Goal: Task Accomplishment & Management: Manage account settings

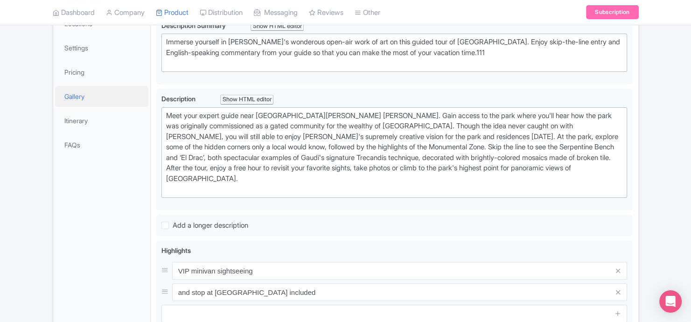
scroll to position [125, 0]
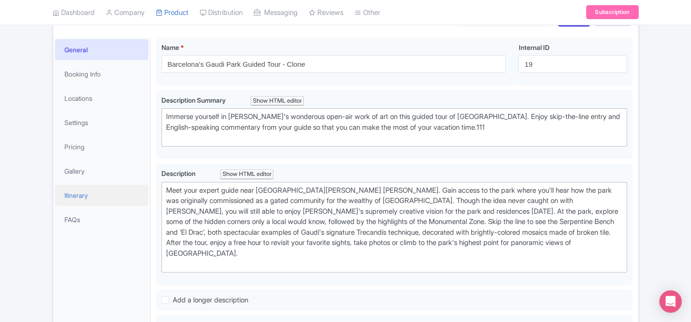
click at [83, 187] on link "Itinerary" at bounding box center [101, 195] width 93 height 21
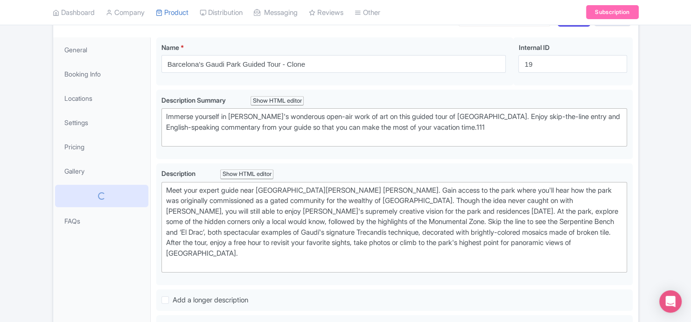
scroll to position [86, 0]
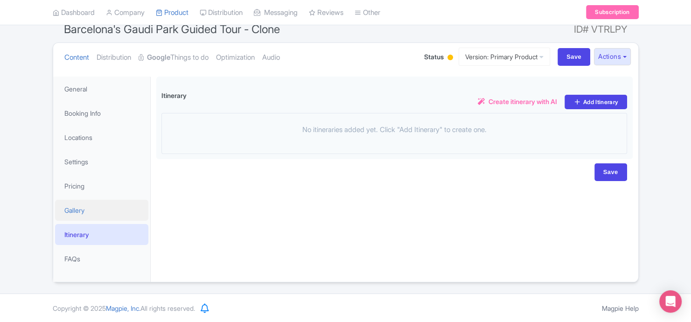
click at [108, 187] on link "Gallery" at bounding box center [101, 210] width 93 height 21
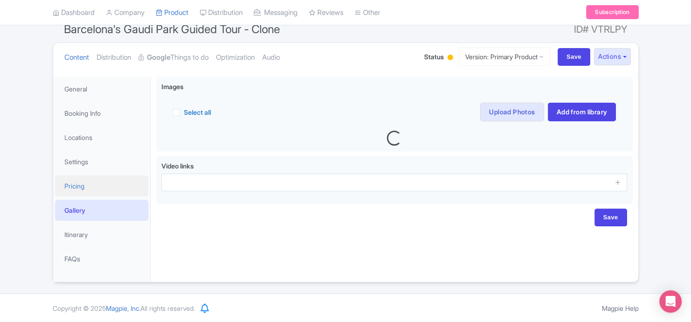
click at [122, 187] on link "Pricing" at bounding box center [101, 185] width 93 height 21
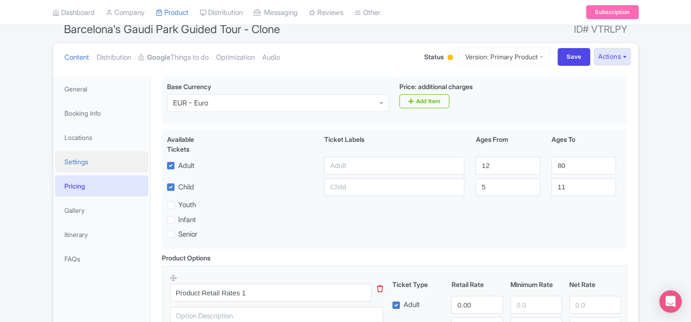
click at [94, 158] on link "Settings" at bounding box center [101, 161] width 93 height 21
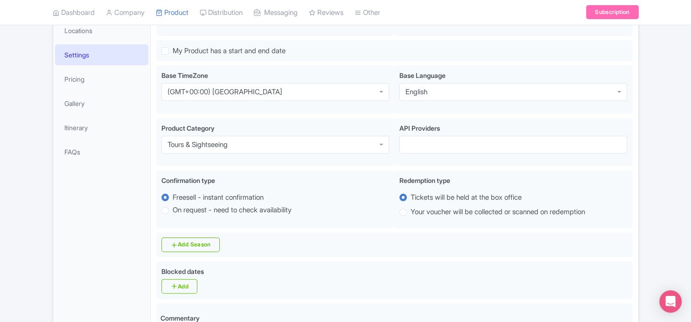
scroll to position [0, 0]
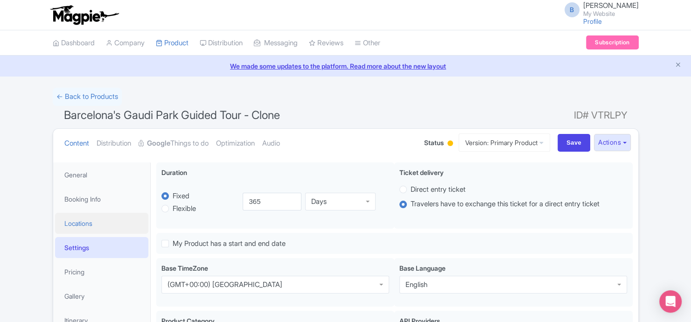
click at [94, 187] on link "Locations" at bounding box center [101, 223] width 93 height 21
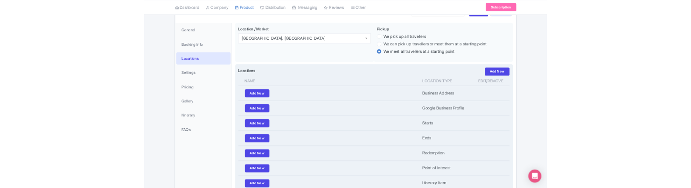
scroll to position [22, 0]
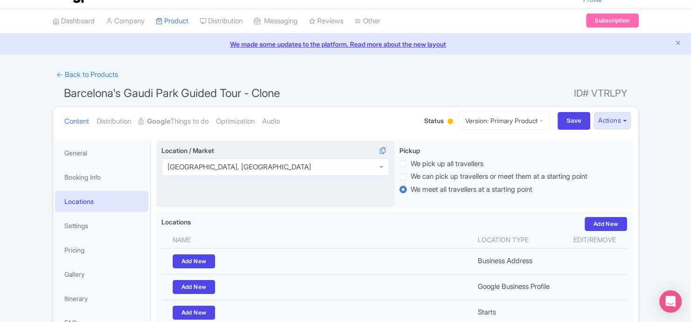
click at [304, 169] on div "[GEOGRAPHIC_DATA], [GEOGRAPHIC_DATA]" at bounding box center [275, 167] width 228 height 18
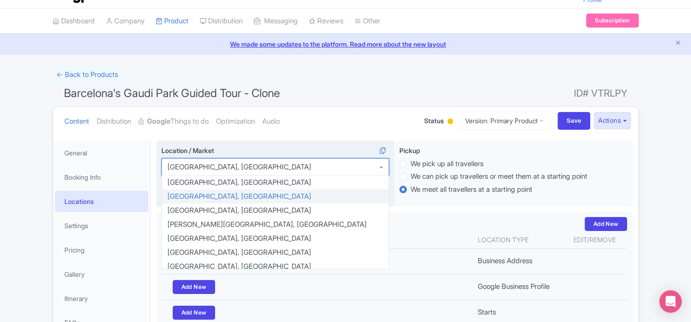
click at [304, 169] on div "[GEOGRAPHIC_DATA], [GEOGRAPHIC_DATA]" at bounding box center [275, 167] width 228 height 18
click at [350, 124] on ul "Content Distribution Google Things to do Optimization Audio" at bounding box center [235, 121] width 349 height 28
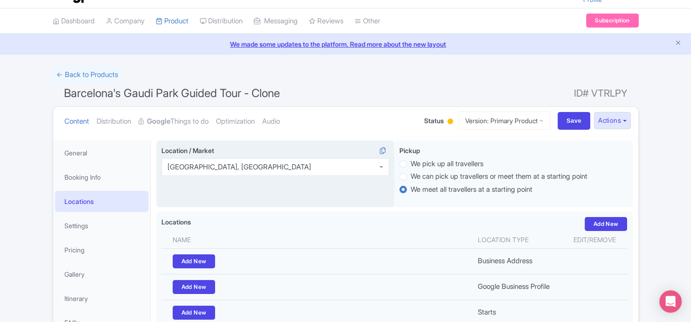
click at [318, 170] on div "[GEOGRAPHIC_DATA], [GEOGRAPHIC_DATA]" at bounding box center [275, 167] width 228 height 18
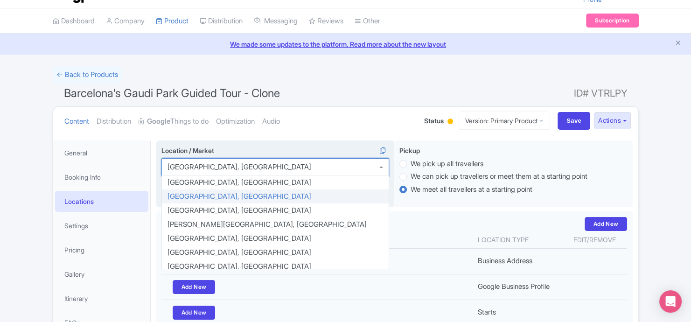
click at [318, 170] on div "[GEOGRAPHIC_DATA], [GEOGRAPHIC_DATA]" at bounding box center [275, 167] width 228 height 18
click at [374, 121] on ul "Content Distribution Google Things to do Optimization Audio" at bounding box center [235, 121] width 349 height 28
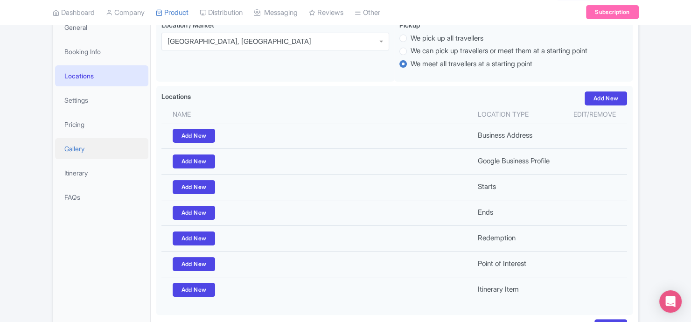
scroll to position [0, 0]
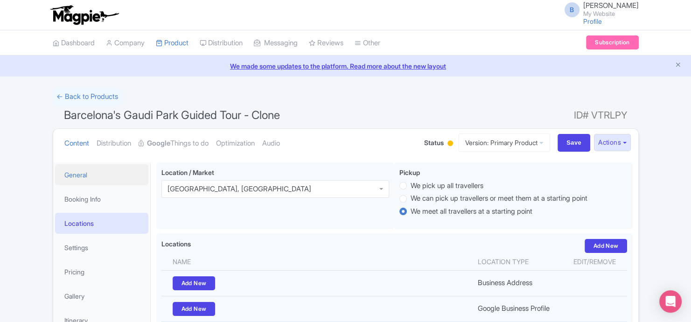
click at [98, 171] on link "General" at bounding box center [101, 174] width 93 height 21
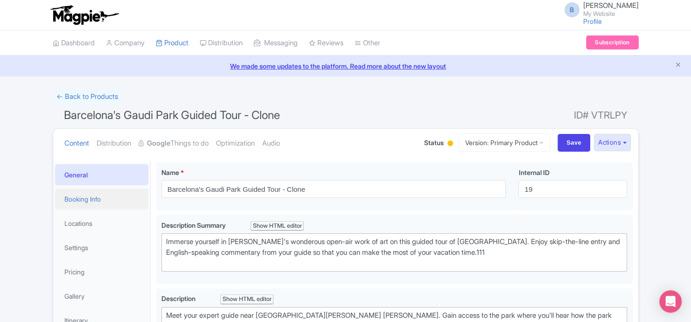
click at [66, 187] on link "Booking Info" at bounding box center [101, 198] width 93 height 21
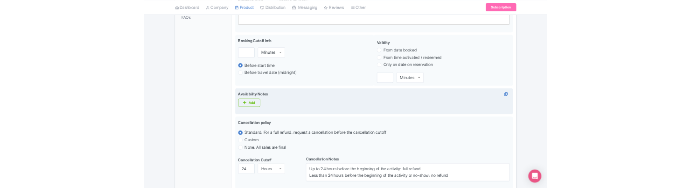
scroll to position [314, 0]
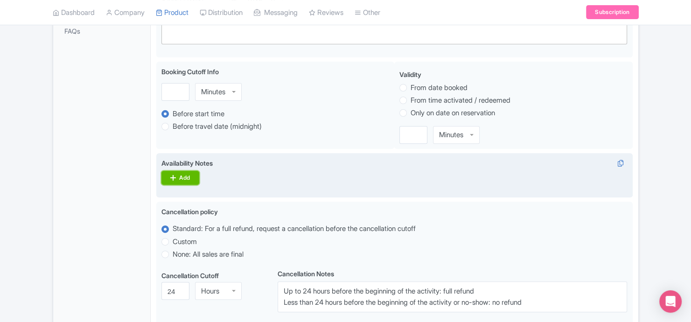
click at [191, 183] on link "Add" at bounding box center [180, 178] width 38 height 14
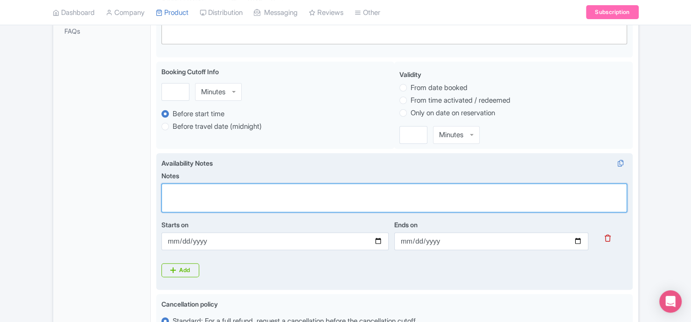
click at [230, 187] on textarea "Notes" at bounding box center [394, 197] width 466 height 29
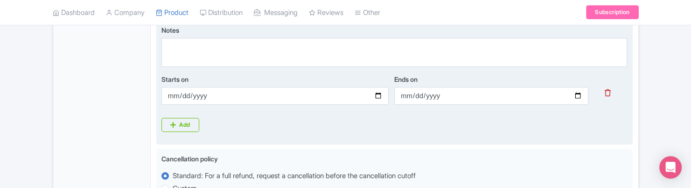
scroll to position [502, 0]
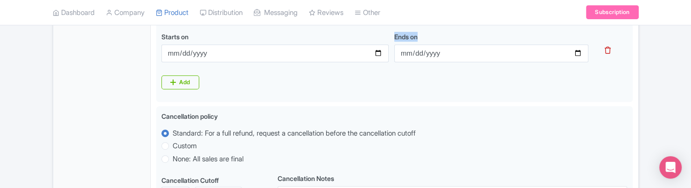
click at [425, 63] on div "Ends on" at bounding box center [491, 51] width 194 height 38
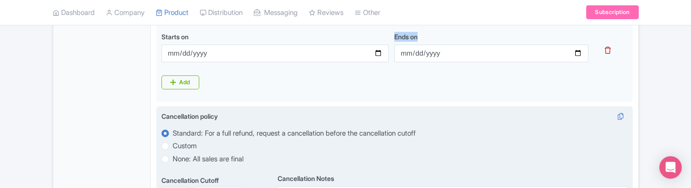
scroll to position [376, 0]
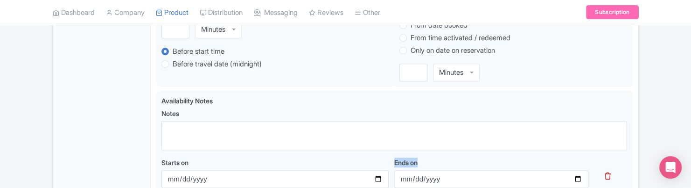
click at [197, 154] on div "Notes Starts on Ends on" at bounding box center [394, 151] width 466 height 87
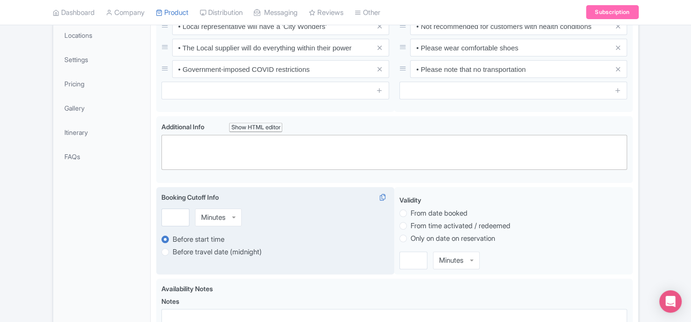
scroll to position [0, 0]
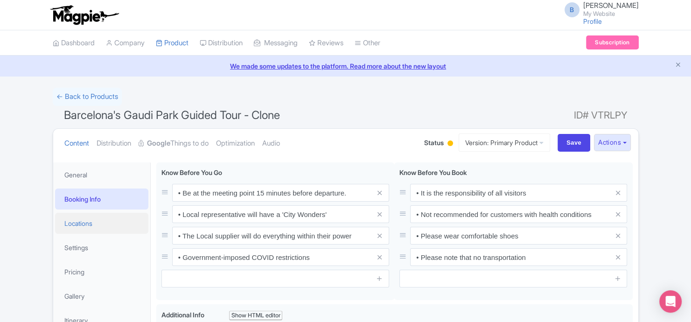
click at [108, 187] on link "Locations" at bounding box center [101, 223] width 93 height 21
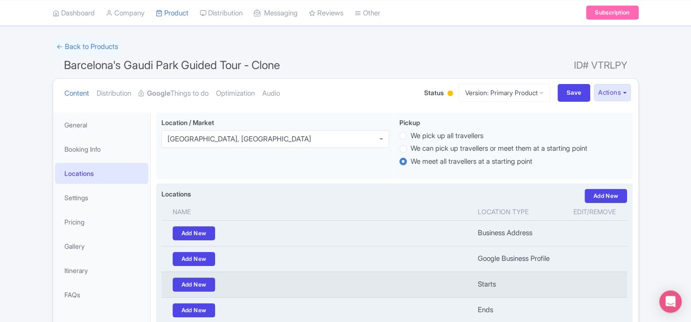
scroll to position [125, 0]
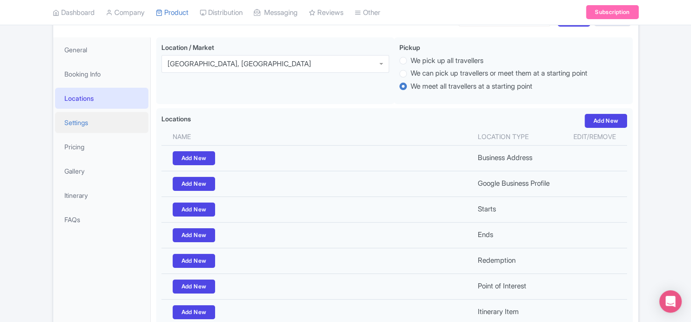
click at [96, 126] on link "Settings" at bounding box center [101, 122] width 93 height 21
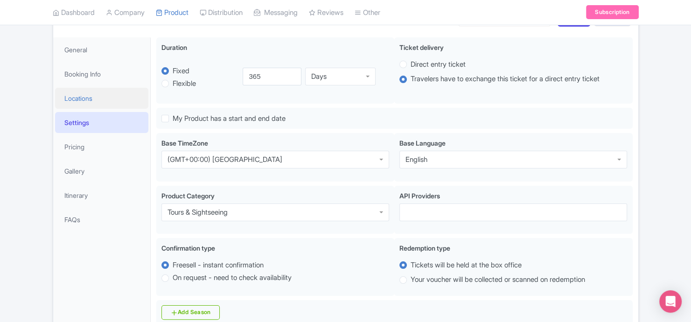
click at [102, 102] on link "Locations" at bounding box center [101, 98] width 93 height 21
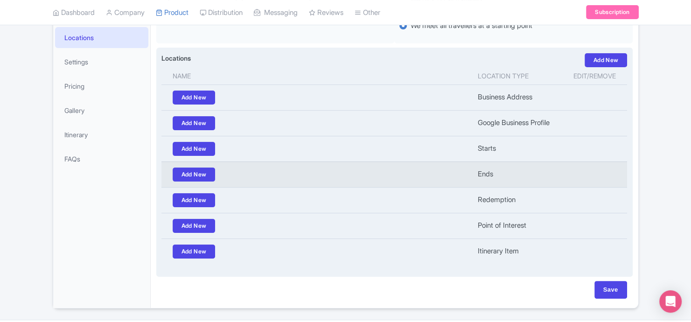
scroll to position [210, 0]
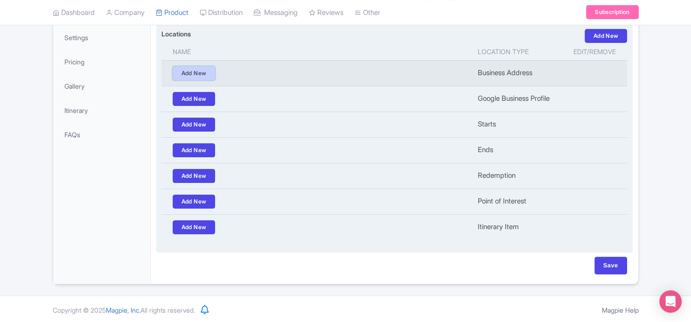
click at [205, 73] on link "Add New" at bounding box center [194, 73] width 43 height 14
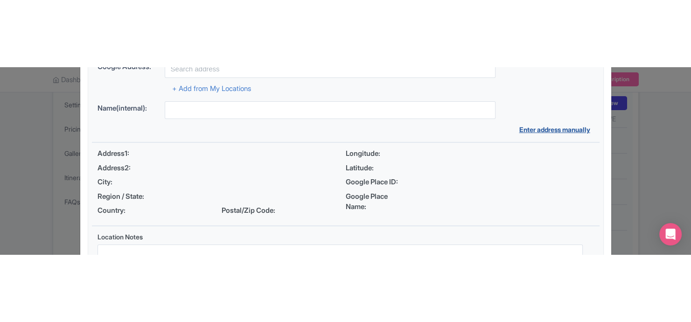
scroll to position [0, 0]
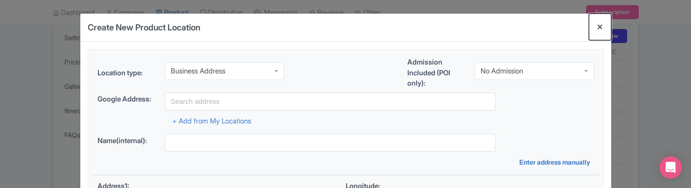
click at [599, 28] on button "Close" at bounding box center [600, 27] width 22 height 27
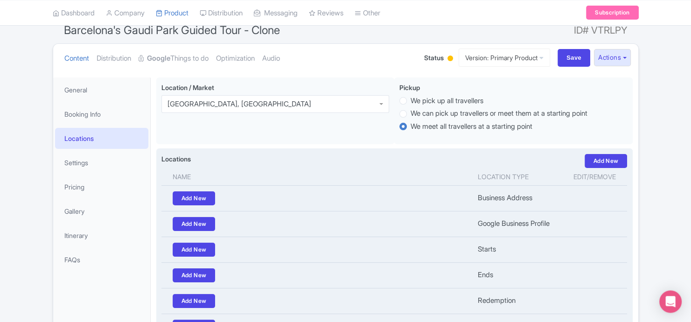
scroll to position [84, 0]
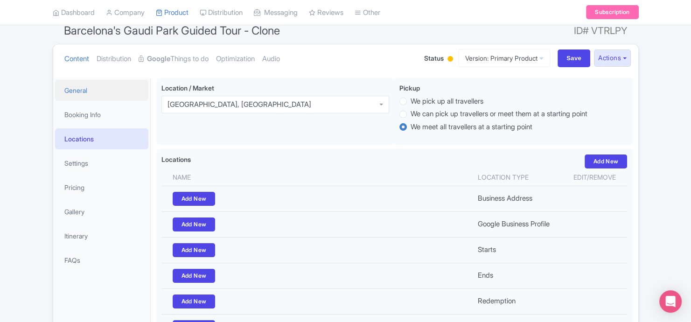
click at [103, 86] on link "General" at bounding box center [101, 90] width 93 height 21
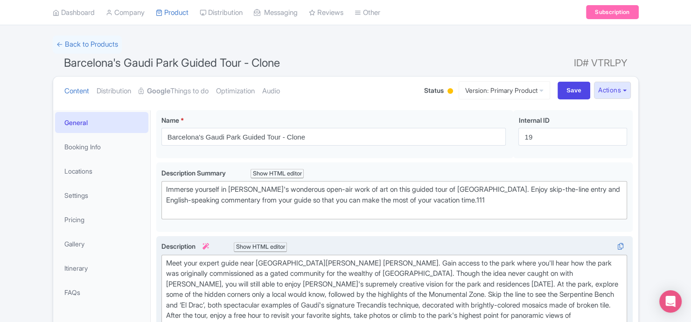
scroll to position [0, 0]
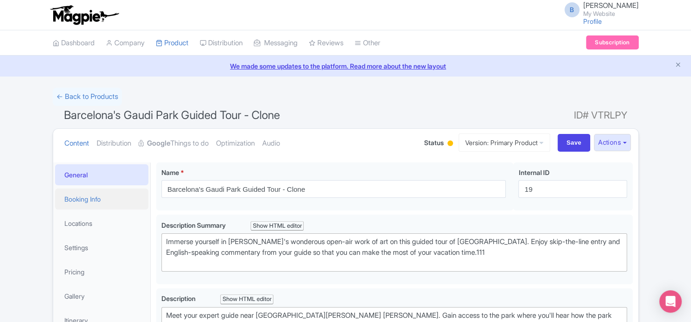
click at [109, 187] on link "Booking Info" at bounding box center [101, 198] width 93 height 21
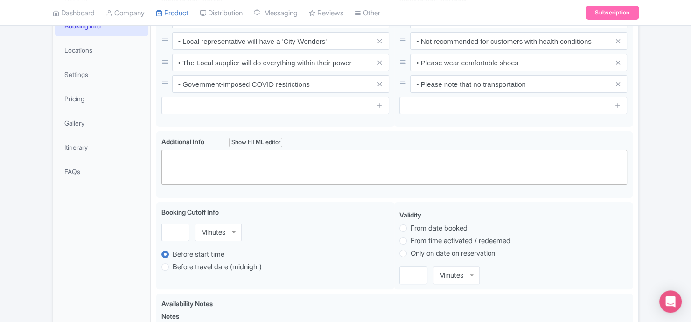
scroll to position [63, 0]
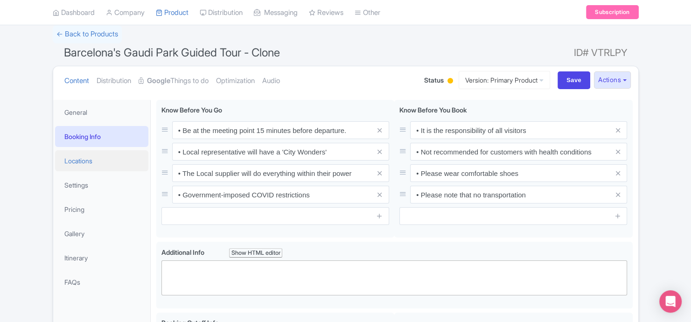
click at [109, 160] on link "Locations" at bounding box center [101, 160] width 93 height 21
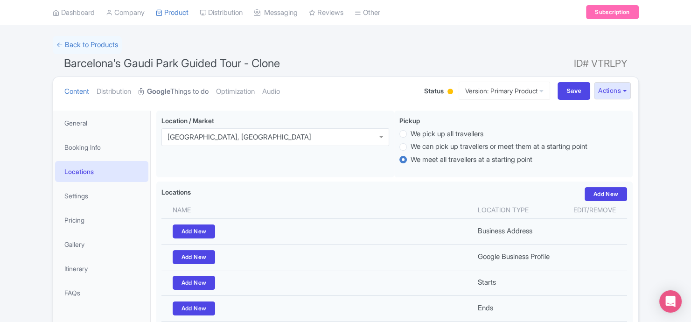
scroll to position [0, 0]
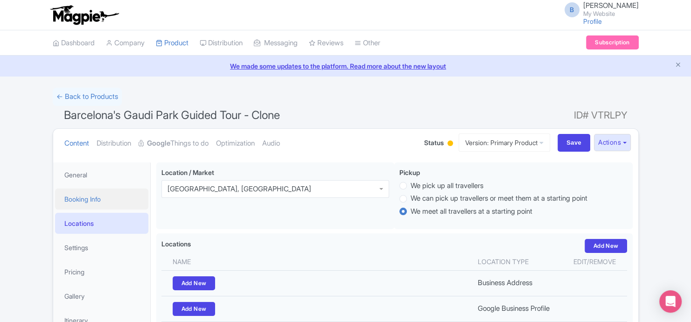
click at [79, 187] on link "Booking Info" at bounding box center [101, 198] width 93 height 21
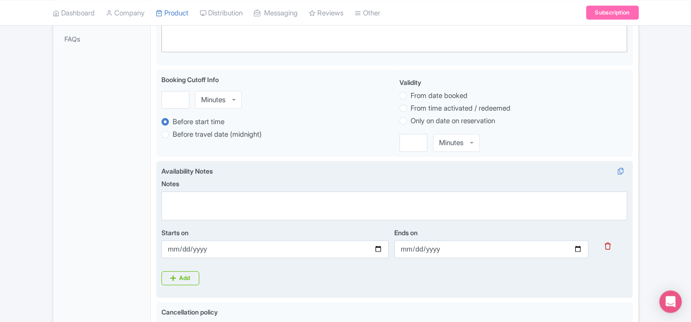
scroll to position [314, 0]
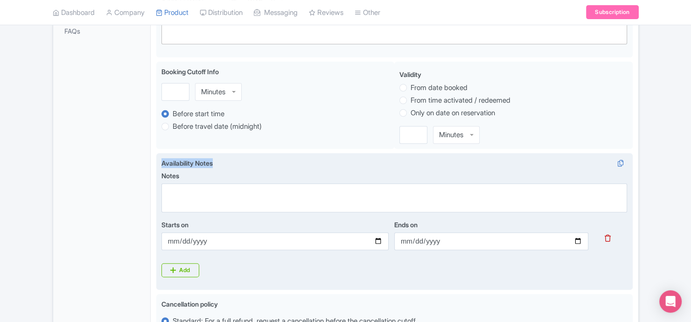
drag, startPoint x: 217, startPoint y: 160, endPoint x: 162, endPoint y: 163, distance: 54.7
click at [162, 163] on div "Availability Notes i Notes Starts on Ends on" at bounding box center [394, 207] width 466 height 99
copy label "Availability Notes"
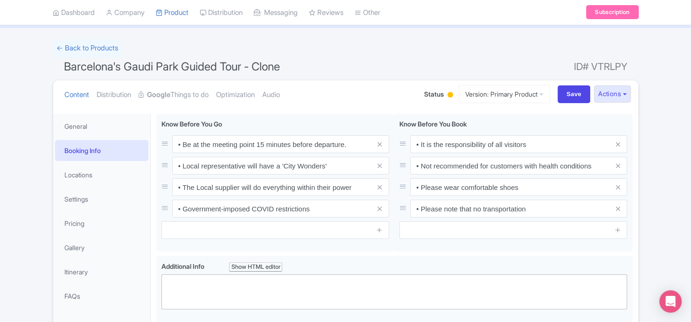
scroll to position [0, 0]
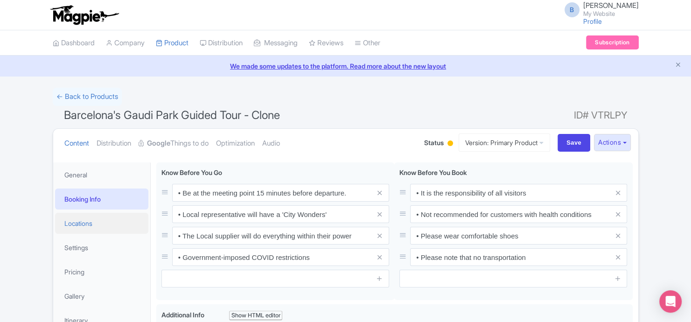
click at [77, 187] on link "Locations" at bounding box center [101, 223] width 93 height 21
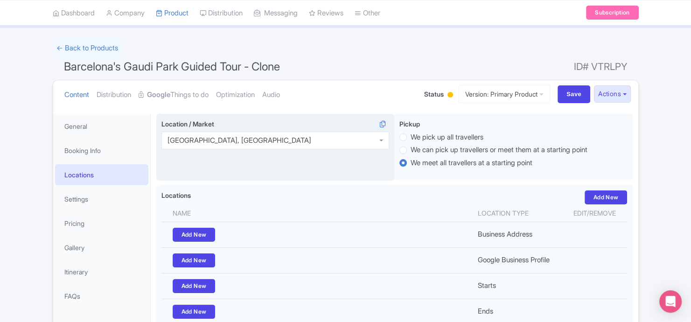
scroll to position [125, 0]
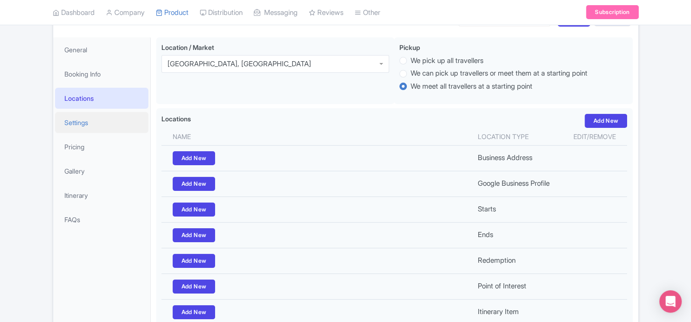
click at [100, 125] on link "Settings" at bounding box center [101, 122] width 93 height 21
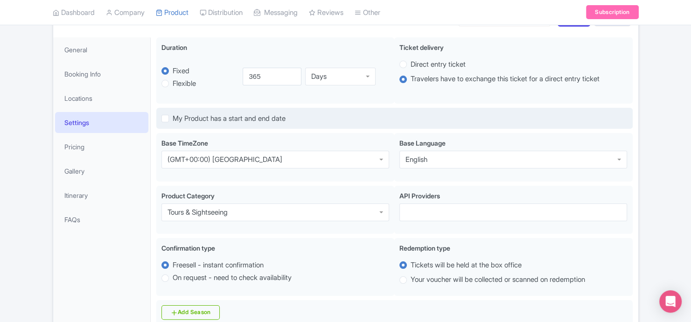
click at [173, 118] on label "My Product has a start and end date" at bounding box center [229, 118] width 113 height 11
click at [173, 118] on input "My Product has a start and end date" at bounding box center [176, 116] width 6 height 6
checkbox input "true"
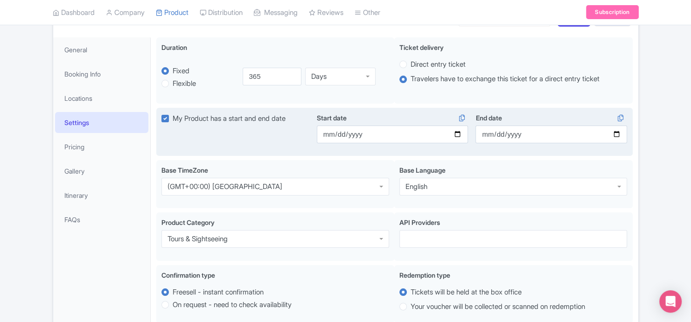
click at [173, 115] on label "My Product has a start and end date" at bounding box center [229, 118] width 113 height 11
click at [173, 115] on input "My Product has a start and end date" at bounding box center [176, 116] width 6 height 6
checkbox input "false"
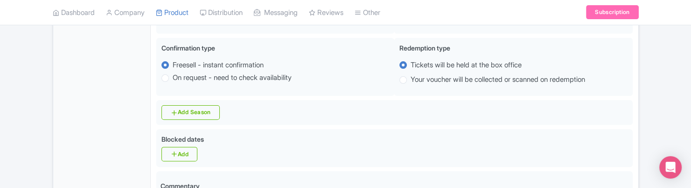
scroll to position [376, 0]
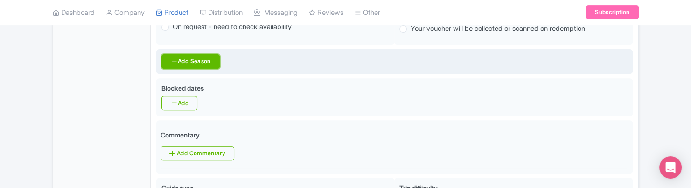
click at [215, 62] on link "Add Season" at bounding box center [190, 61] width 58 height 14
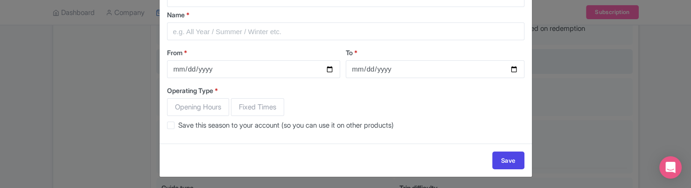
scroll to position [0, 0]
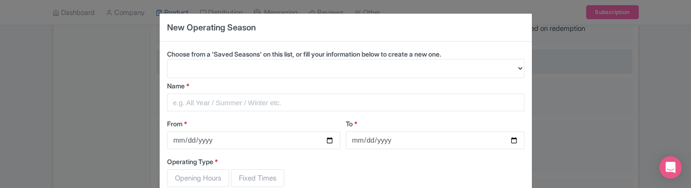
click at [585, 118] on div "New Operating Season Choose from a 'Saved Seasons' on this list, or fill your i…" at bounding box center [345, 94] width 691 height 188
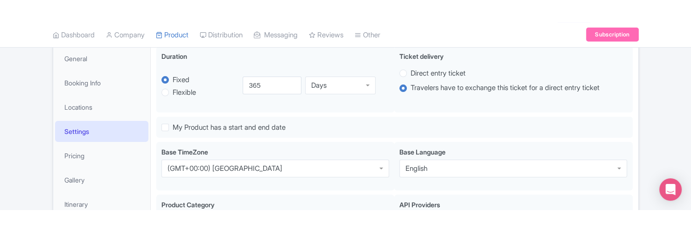
scroll to position [76, 0]
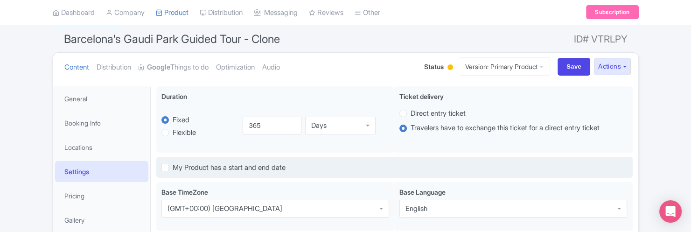
click at [173, 169] on label "My Product has a start and end date" at bounding box center [229, 167] width 113 height 11
click at [173, 168] on input "My Product has a start and end date" at bounding box center [176, 165] width 6 height 6
checkbox input "true"
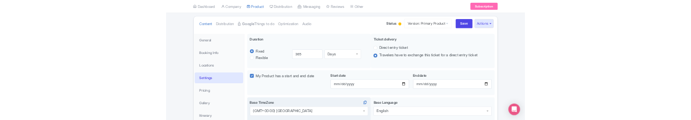
scroll to position [125, 0]
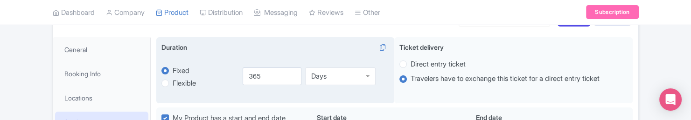
click at [173, 85] on label "Flexible" at bounding box center [184, 83] width 23 height 11
click at [173, 85] on input "Flexible" at bounding box center [177, 82] width 9 height 9
radio input "true"
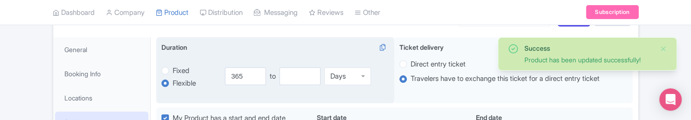
click at [173, 71] on label "Fixed" at bounding box center [181, 71] width 17 height 11
click at [173, 71] on input "Fixed" at bounding box center [177, 69] width 9 height 9
radio input "true"
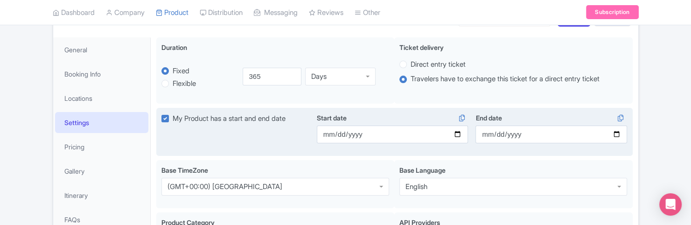
click at [173, 115] on label "My Product has a start and end date" at bounding box center [229, 118] width 113 height 11
click at [173, 115] on input "My Product has a start and end date" at bounding box center [176, 116] width 6 height 6
checkbox input "false"
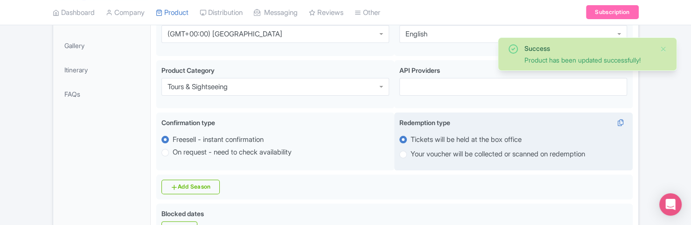
scroll to position [188, 0]
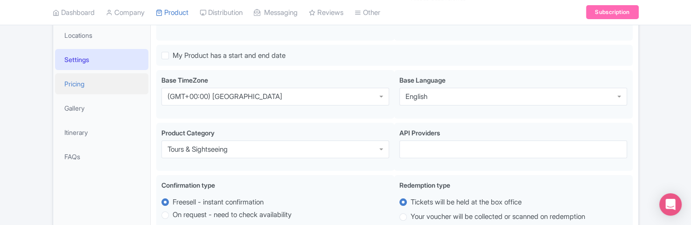
click at [119, 85] on link "Pricing" at bounding box center [101, 83] width 93 height 21
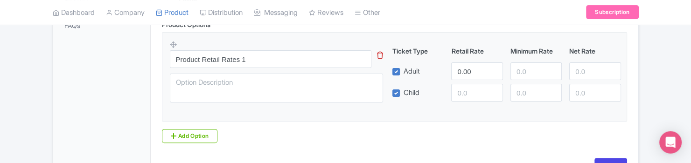
scroll to position [319, 0]
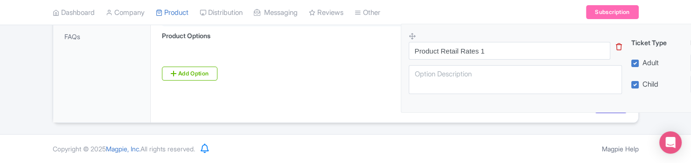
drag, startPoint x: 174, startPoint y: 46, endPoint x: 412, endPoint y: 37, distance: 239.0
click at [412, 37] on icon at bounding box center [412, 36] width 7 height 7
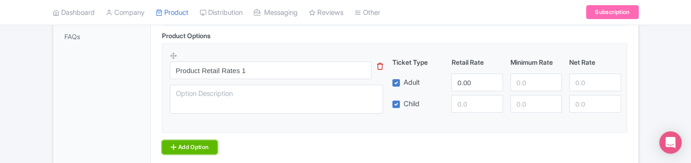
click at [195, 146] on link "Add Option" at bounding box center [190, 147] width 56 height 14
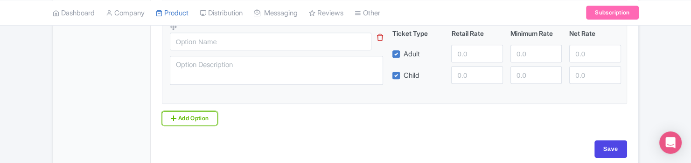
scroll to position [479, 0]
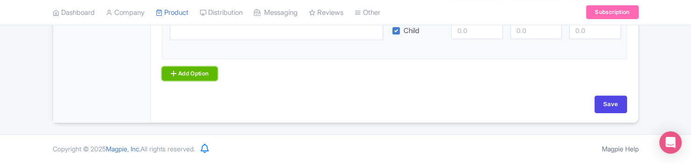
click at [196, 76] on link "Add Option" at bounding box center [190, 74] width 56 height 14
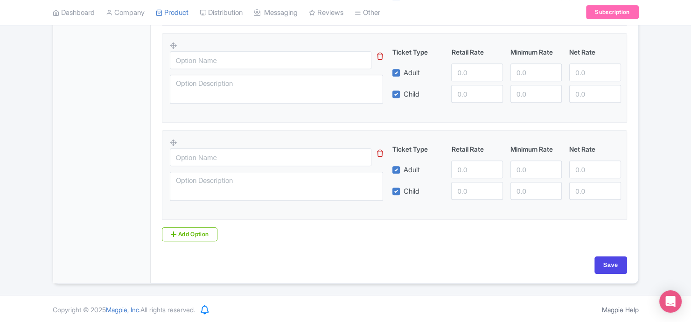
scroll to position [417, 0]
drag, startPoint x: 183, startPoint y: 140, endPoint x: 209, endPoint y: 141, distance: 25.7
click at [300, 128] on div "Product Retail Rates 1 This tip has not data. Code: tip_option_name Ticket Type…" at bounding box center [394, 77] width 465 height 284
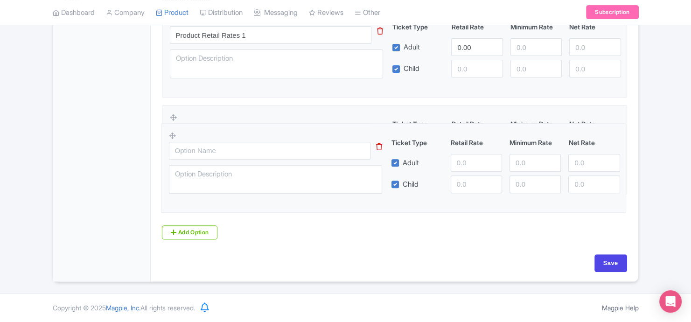
scroll to position [343, 0]
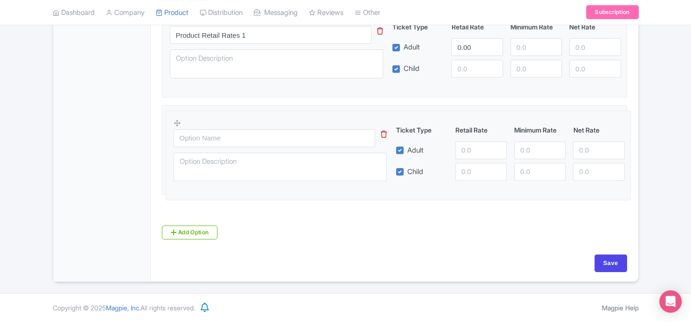
drag, startPoint x: 173, startPoint y: 137, endPoint x: 178, endPoint y: 117, distance: 21.2
click at [177, 120] on icon at bounding box center [177, 122] width 7 height 7
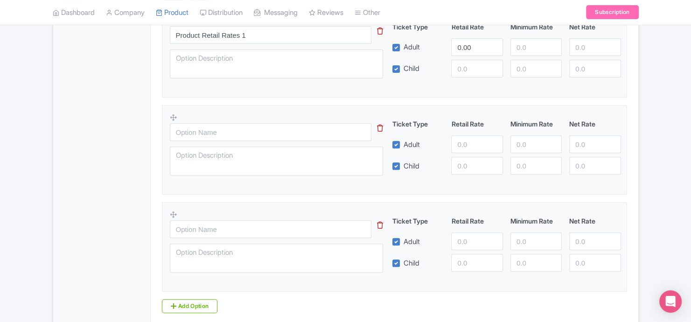
click at [178, 117] on div at bounding box center [282, 147] width 225 height 68
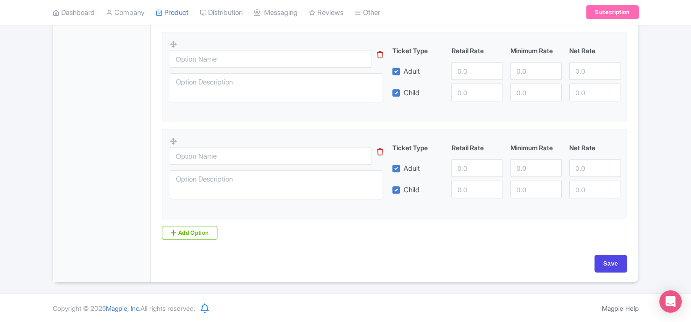
scroll to position [229, 0]
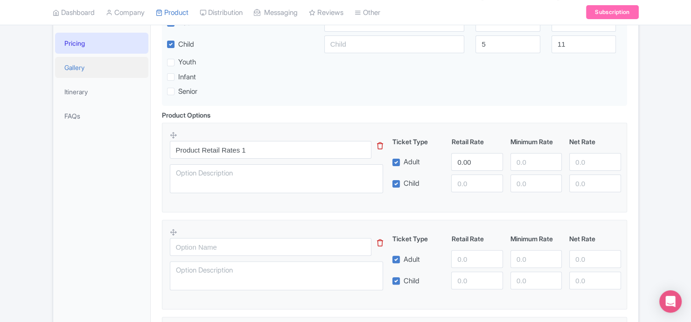
click at [92, 63] on link "Gallery" at bounding box center [101, 67] width 93 height 21
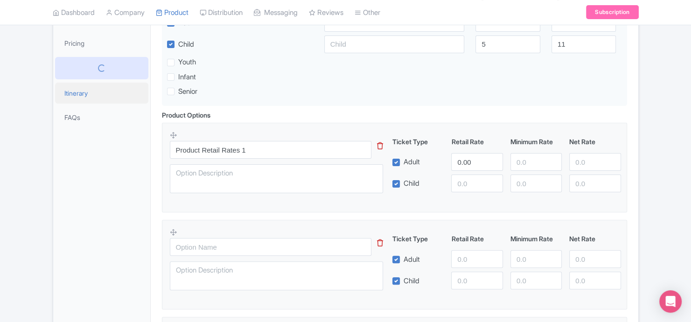
scroll to position [86, 0]
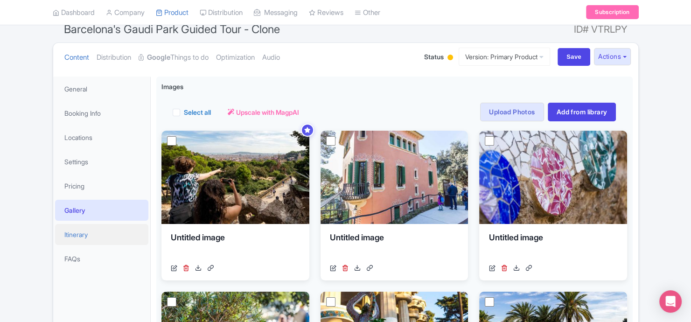
click at [99, 187] on link "Itinerary" at bounding box center [101, 234] width 93 height 21
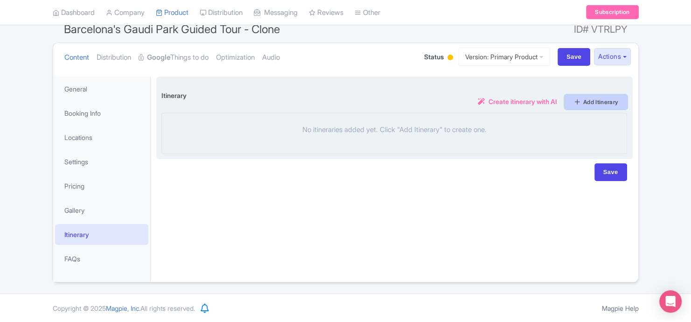
click at [581, 102] on link "Add Itinerary" at bounding box center [596, 102] width 63 height 14
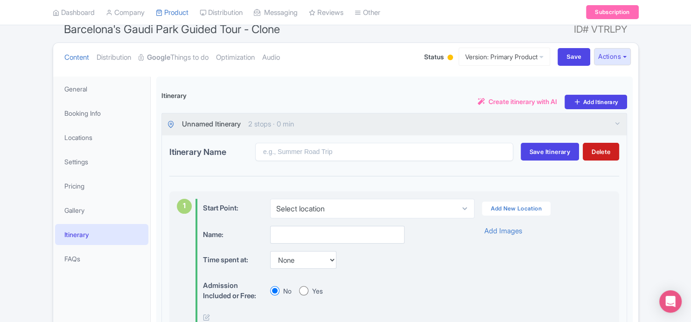
click at [665, 106] on div "Success Product has been updated successfully! ← Back to Products Barcelona's G…" at bounding box center [345, 304] width 691 height 605
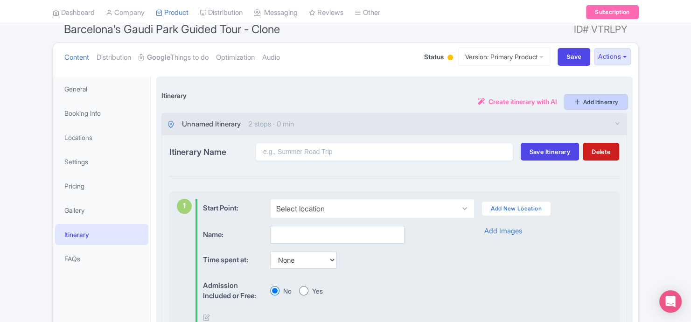
click at [608, 104] on link "Add Itinerary" at bounding box center [596, 102] width 63 height 14
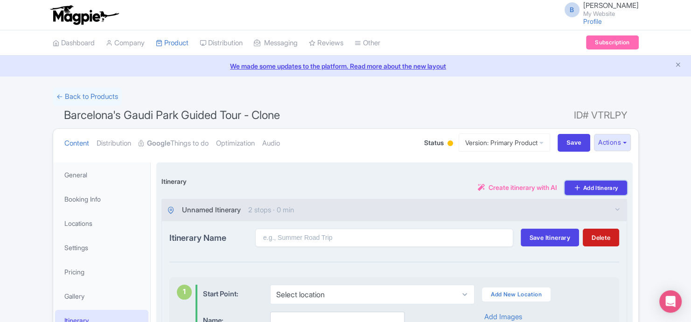
scroll to position [0, 0]
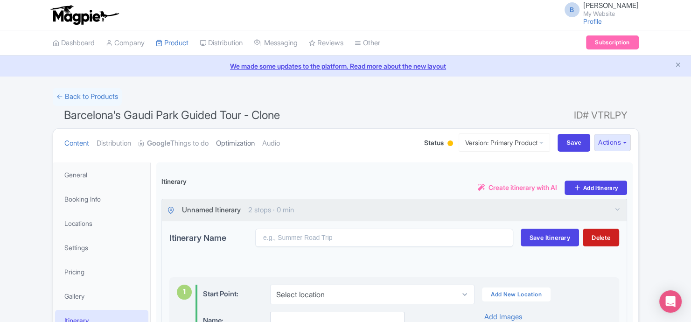
click at [236, 139] on link "Optimization" at bounding box center [235, 143] width 39 height 29
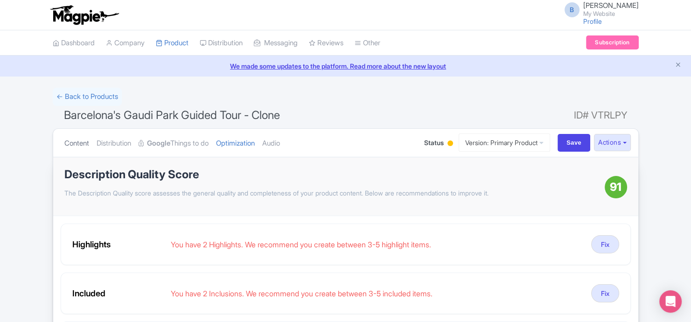
click at [82, 148] on link "Content" at bounding box center [76, 143] width 25 height 29
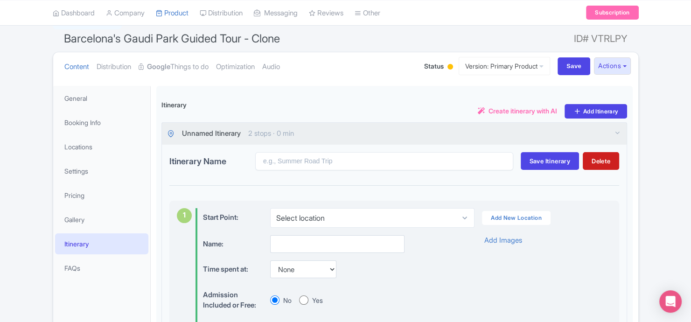
scroll to position [125, 0]
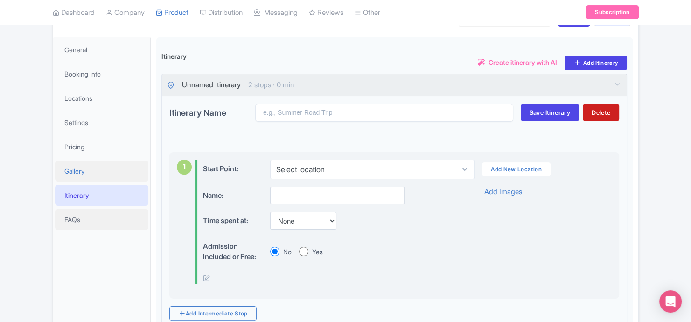
click at [98, 187] on link "FAQs" at bounding box center [101, 219] width 93 height 21
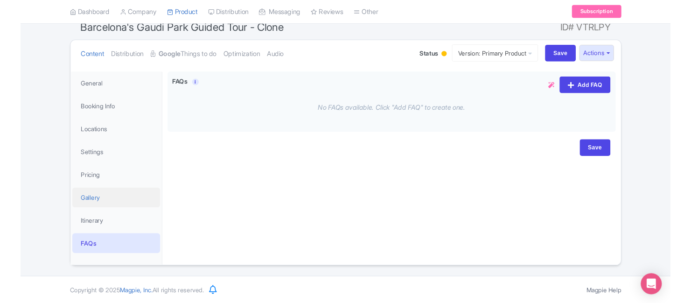
scroll to position [86, 0]
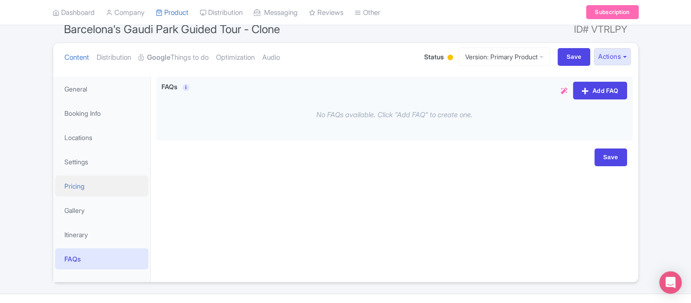
click at [109, 182] on link "Pricing" at bounding box center [101, 185] width 93 height 21
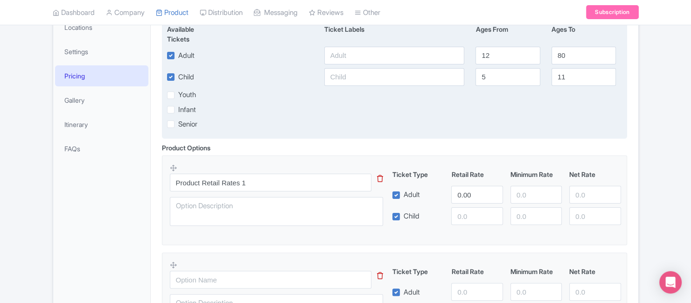
scroll to position [274, 0]
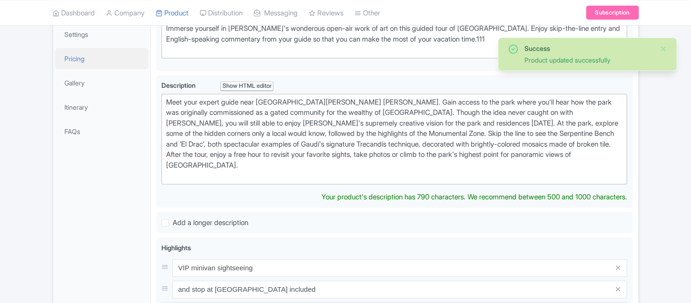
scroll to position [86, 0]
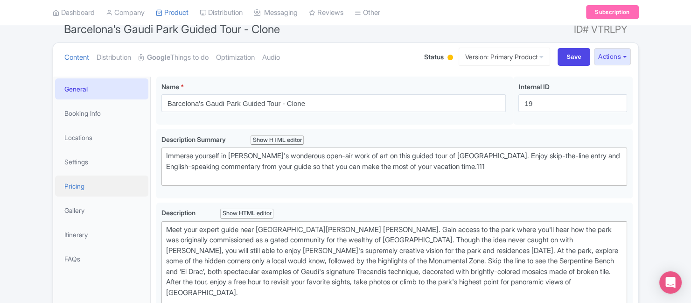
click at [99, 182] on link "Pricing" at bounding box center [101, 185] width 93 height 21
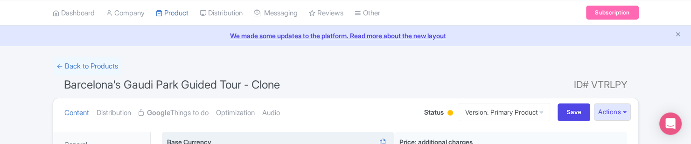
scroll to position [63, 0]
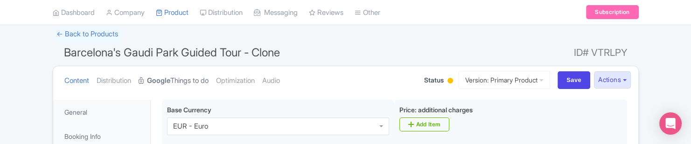
click at [197, 79] on link "Google Things to do" at bounding box center [174, 80] width 70 height 29
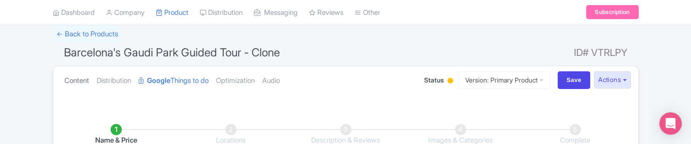
click at [74, 82] on link "Content" at bounding box center [76, 80] width 25 height 29
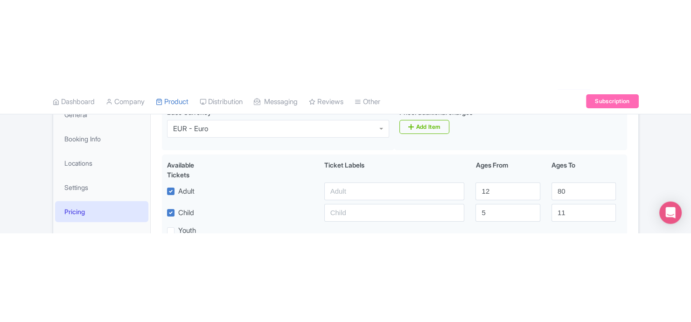
scroll to position [125, 0]
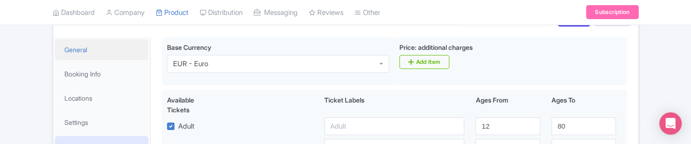
click at [106, 51] on link "General" at bounding box center [101, 49] width 93 height 21
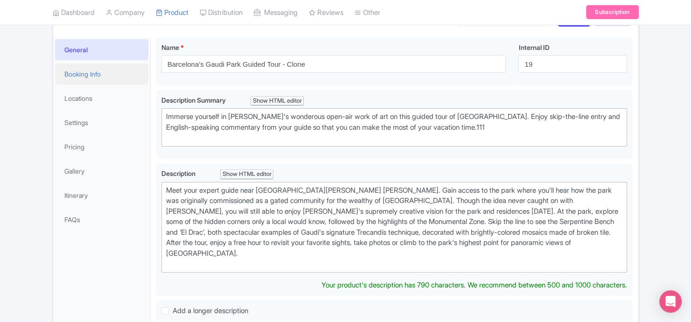
click at [93, 77] on link "Booking Info" at bounding box center [101, 73] width 93 height 21
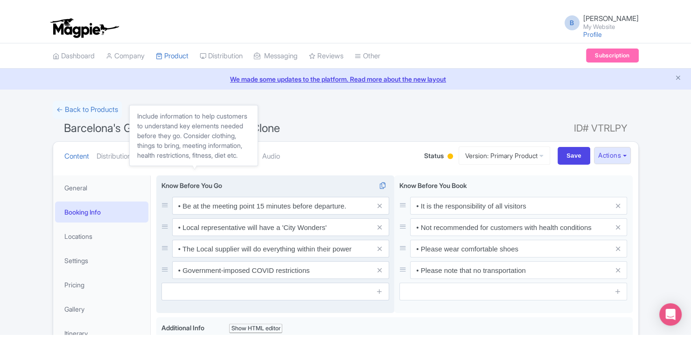
scroll to position [63, 0]
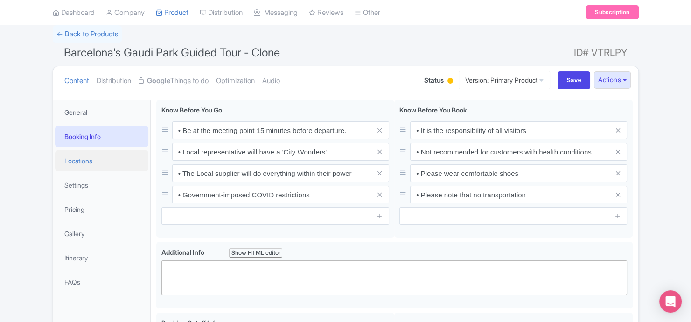
click at [107, 162] on link "Locations" at bounding box center [101, 160] width 93 height 21
